Goal: Task Accomplishment & Management: Manage account settings

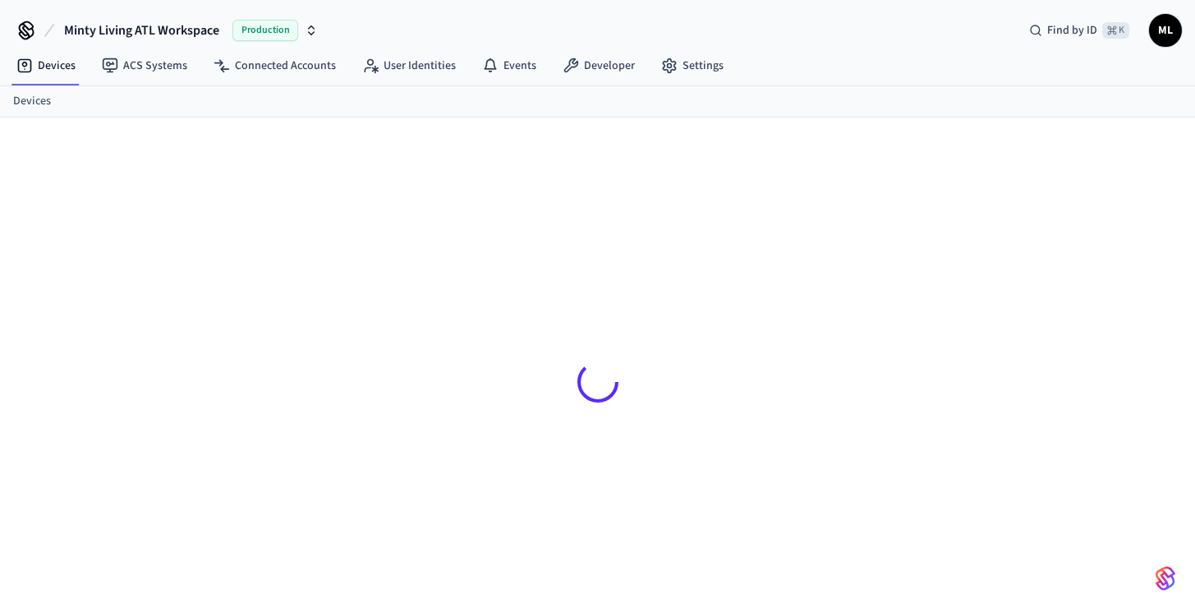
scroll to position [22, 0]
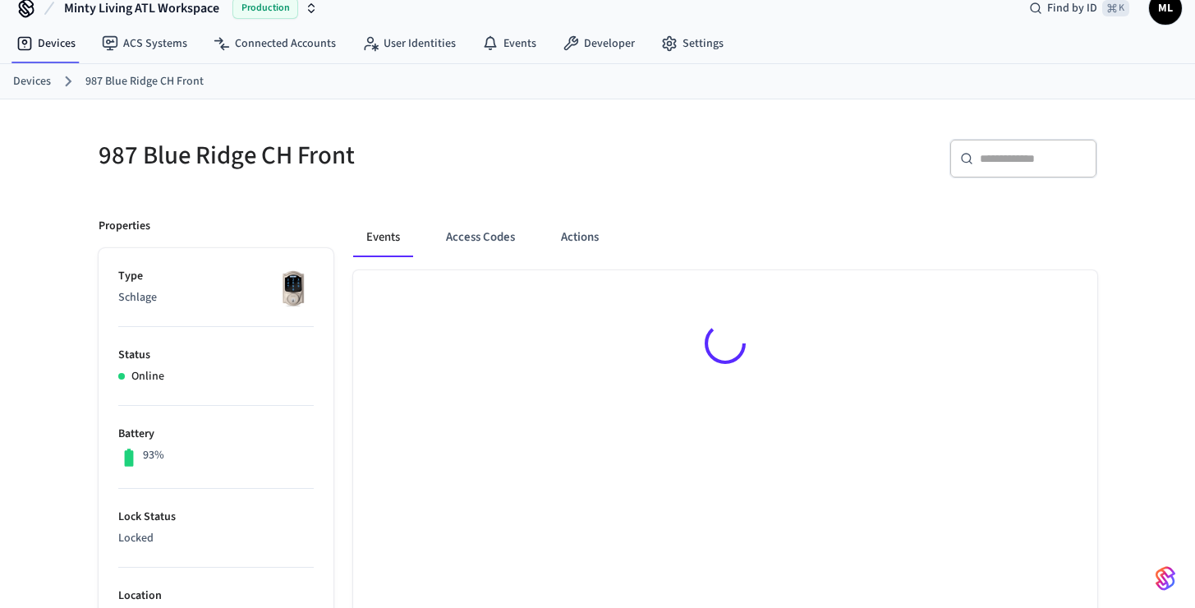
click at [35, 83] on link "Devices" at bounding box center [32, 81] width 38 height 17
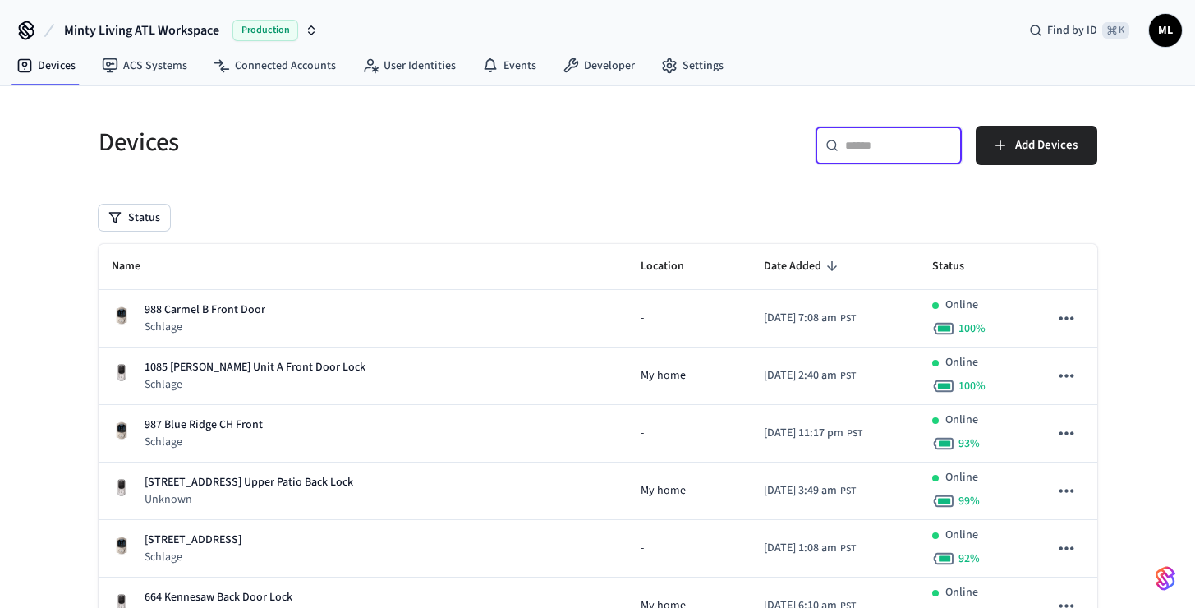
click at [866, 149] on input "text" at bounding box center [898, 145] width 107 height 16
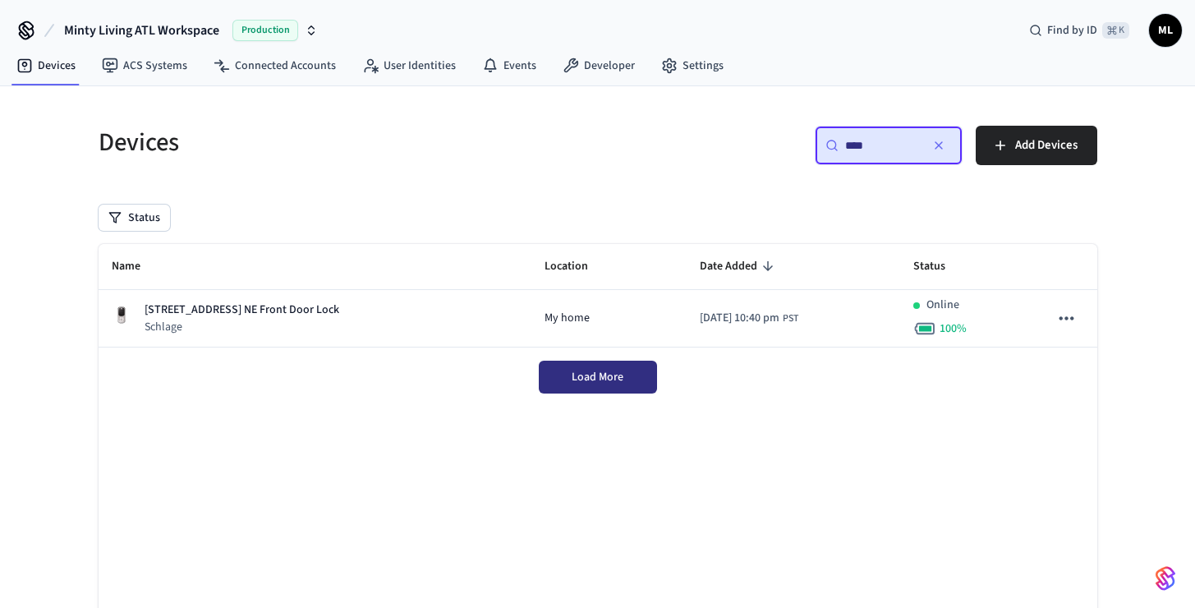
type input "***"
click at [609, 372] on span "Load More" at bounding box center [597, 377] width 52 height 16
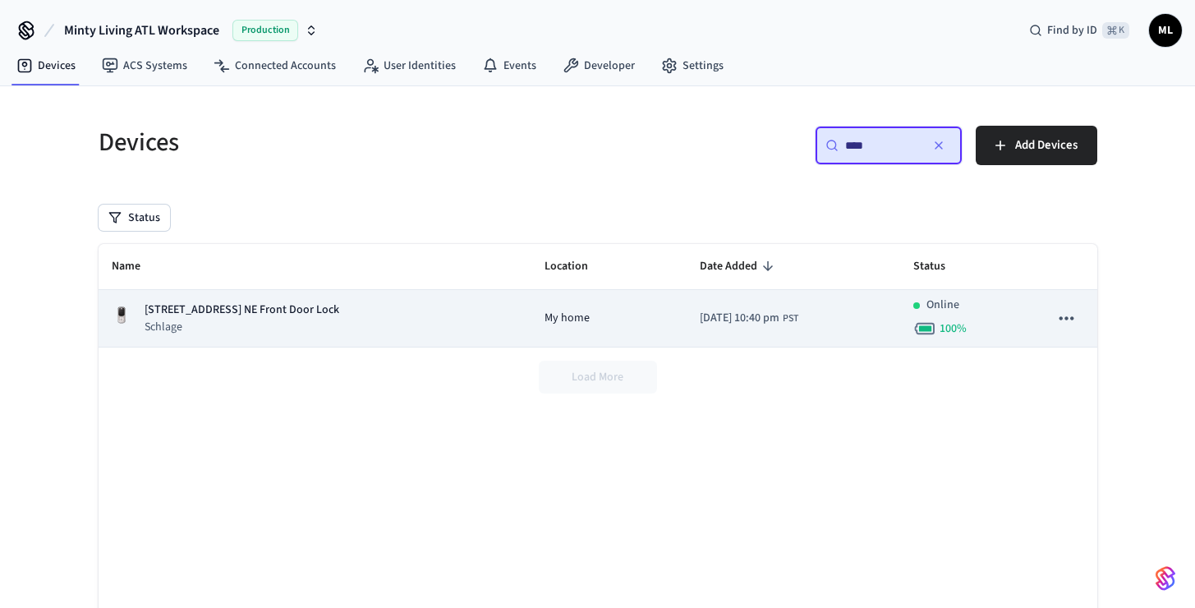
click at [531, 311] on td "My home" at bounding box center [608, 318] width 155 height 57
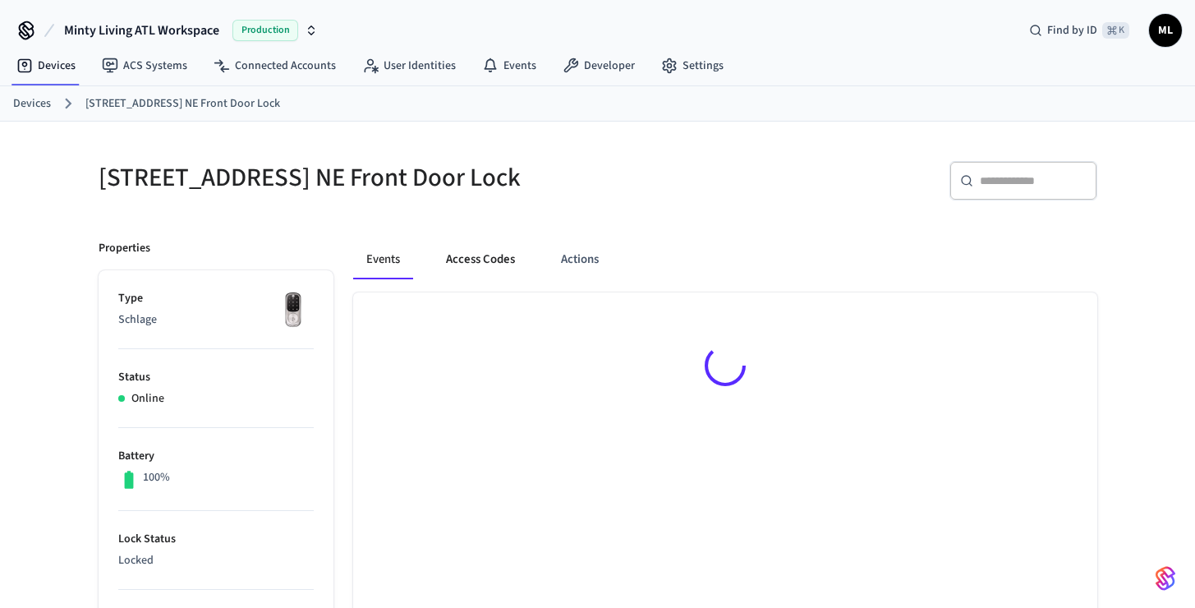
click at [498, 253] on button "Access Codes" at bounding box center [480, 259] width 95 height 39
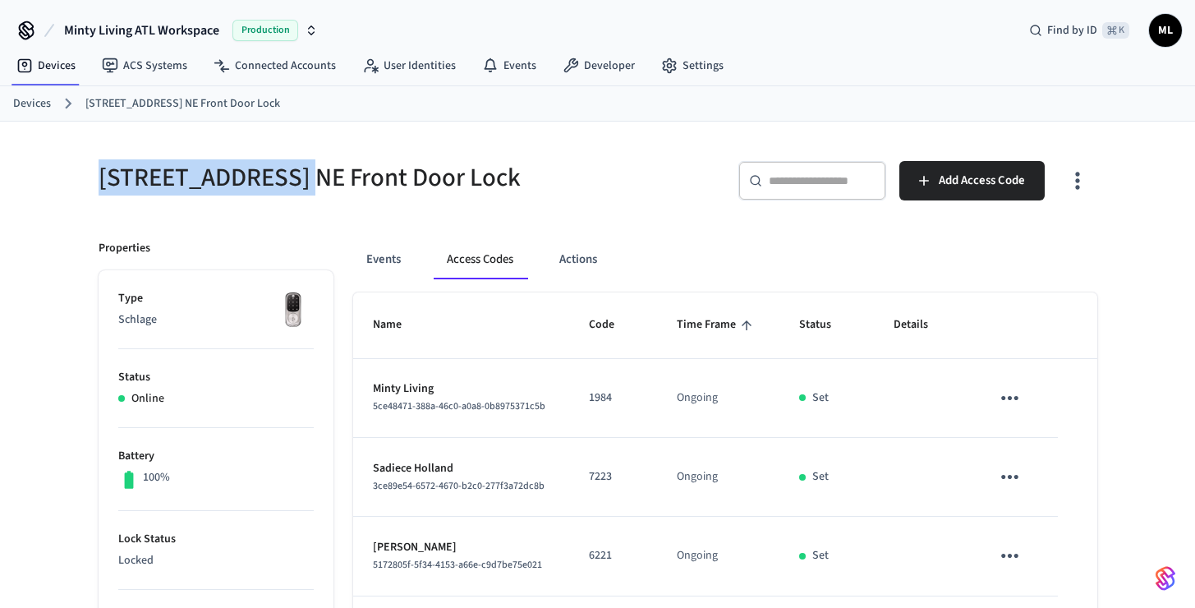
drag, startPoint x: 293, startPoint y: 182, endPoint x: 97, endPoint y: 164, distance: 197.1
click at [97, 163] on div "[STREET_ADDRESS] NE Front Door Lock" at bounding box center [333, 177] width 509 height 72
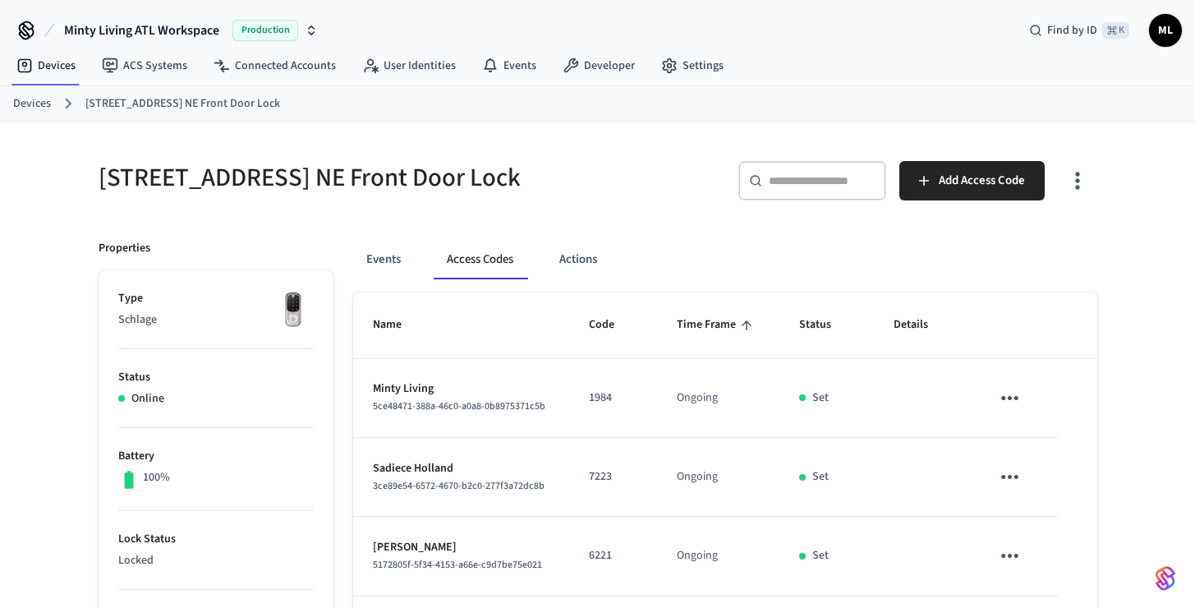
click at [355, 186] on h5 "[STREET_ADDRESS] NE Front Door Lock" at bounding box center [343, 178] width 489 height 34
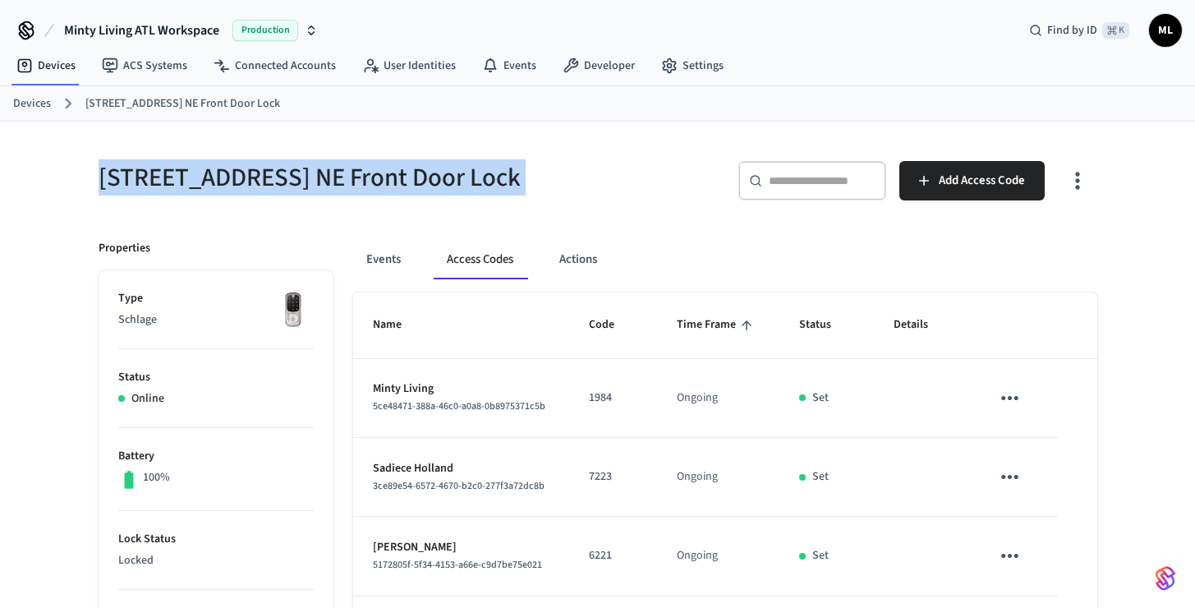
click at [355, 186] on h5 "[STREET_ADDRESS] NE Front Door Lock" at bounding box center [343, 178] width 489 height 34
copy div "[STREET_ADDRESS] NE Front Door Lock"
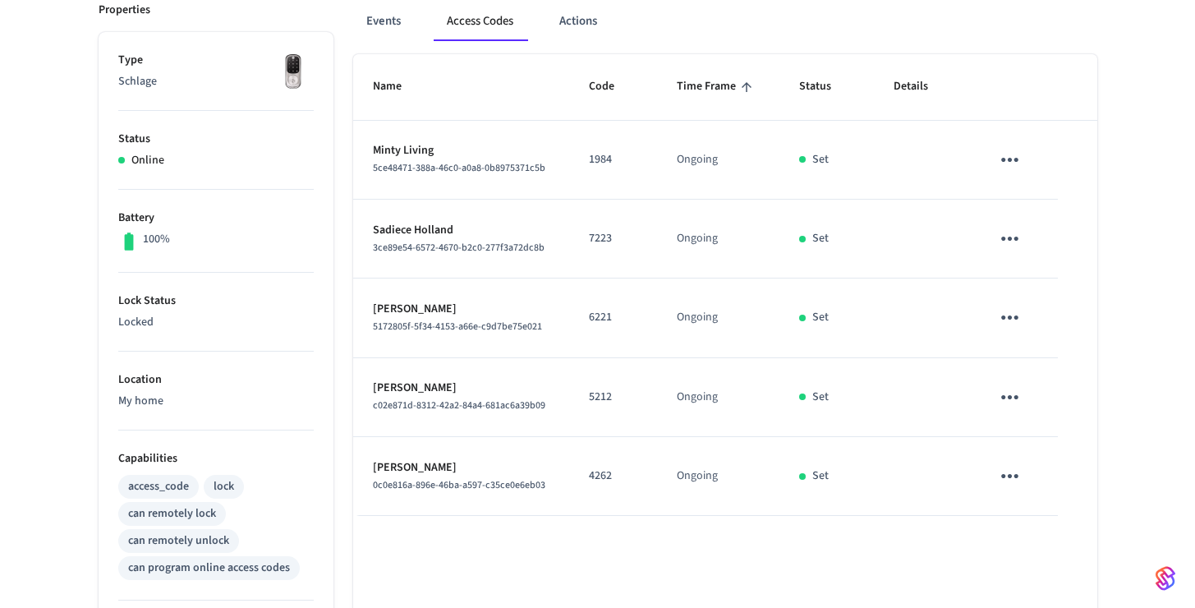
scroll to position [241, 0]
